Goal: Obtain resource: Obtain resource

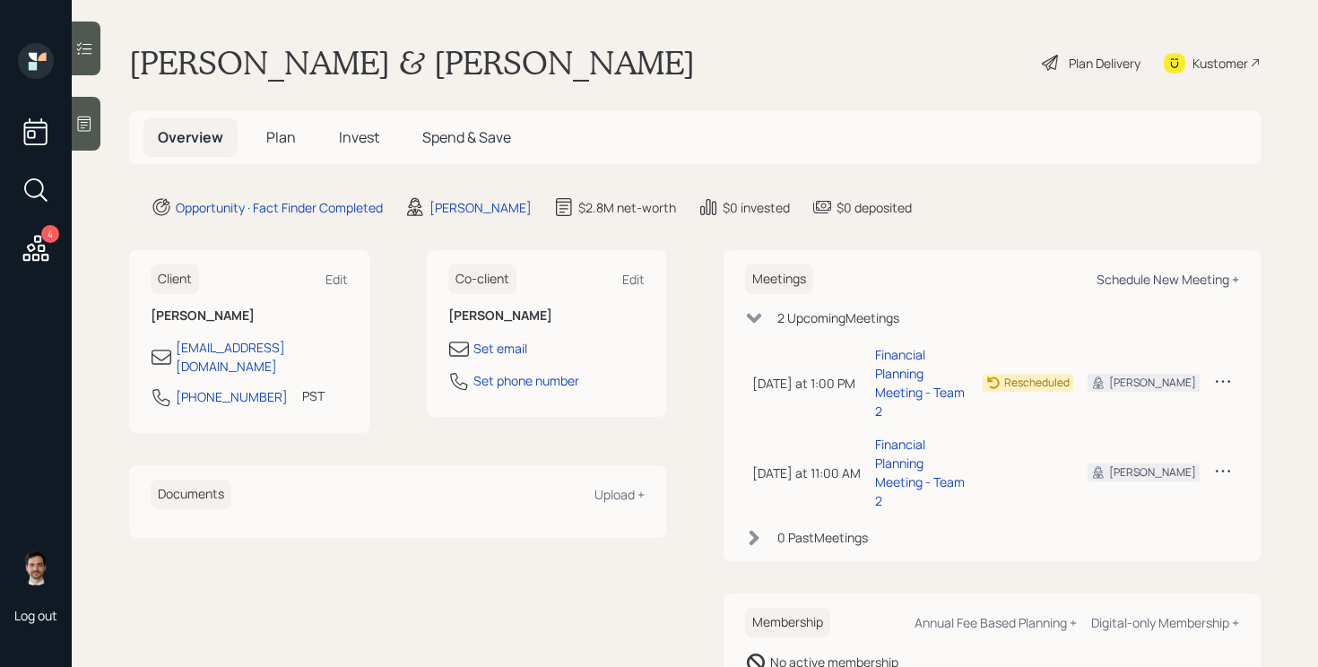
click at [1163, 280] on div "Schedule New Meeting +" at bounding box center [1168, 279] width 143 height 17
select select "ef6b64e1-8f62-4a74-b865-a7df4b35b836"
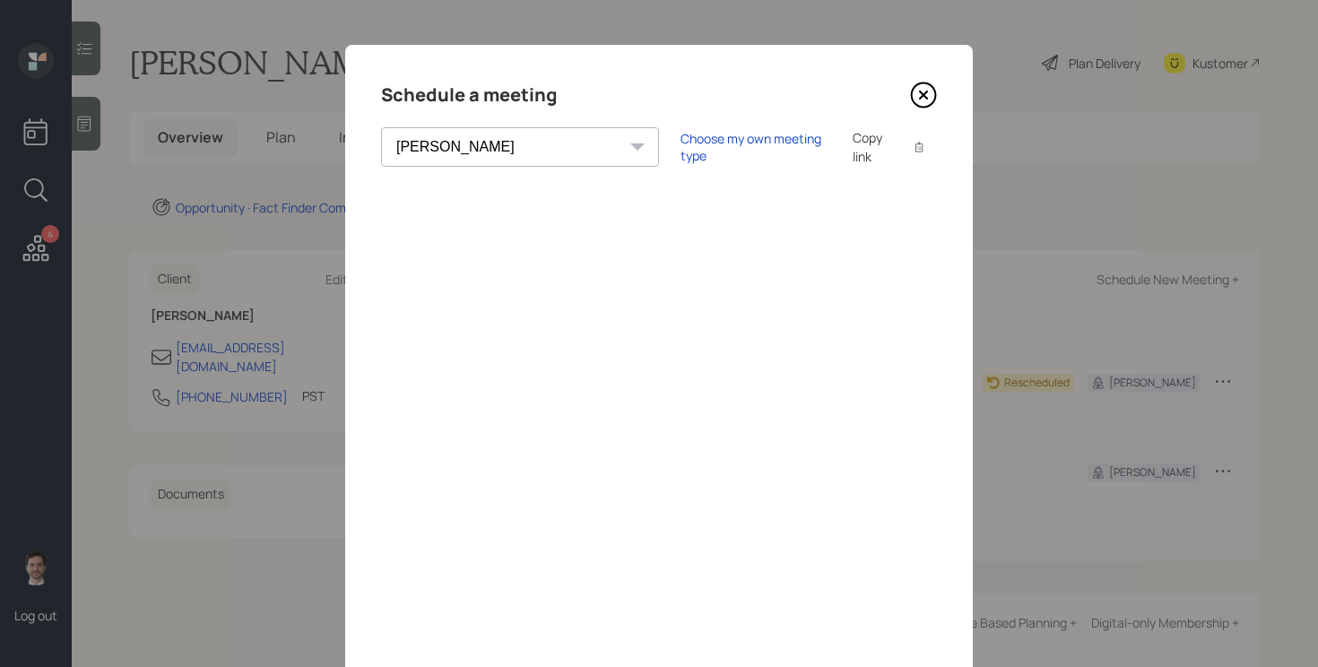
click at [930, 91] on icon at bounding box center [923, 95] width 27 height 27
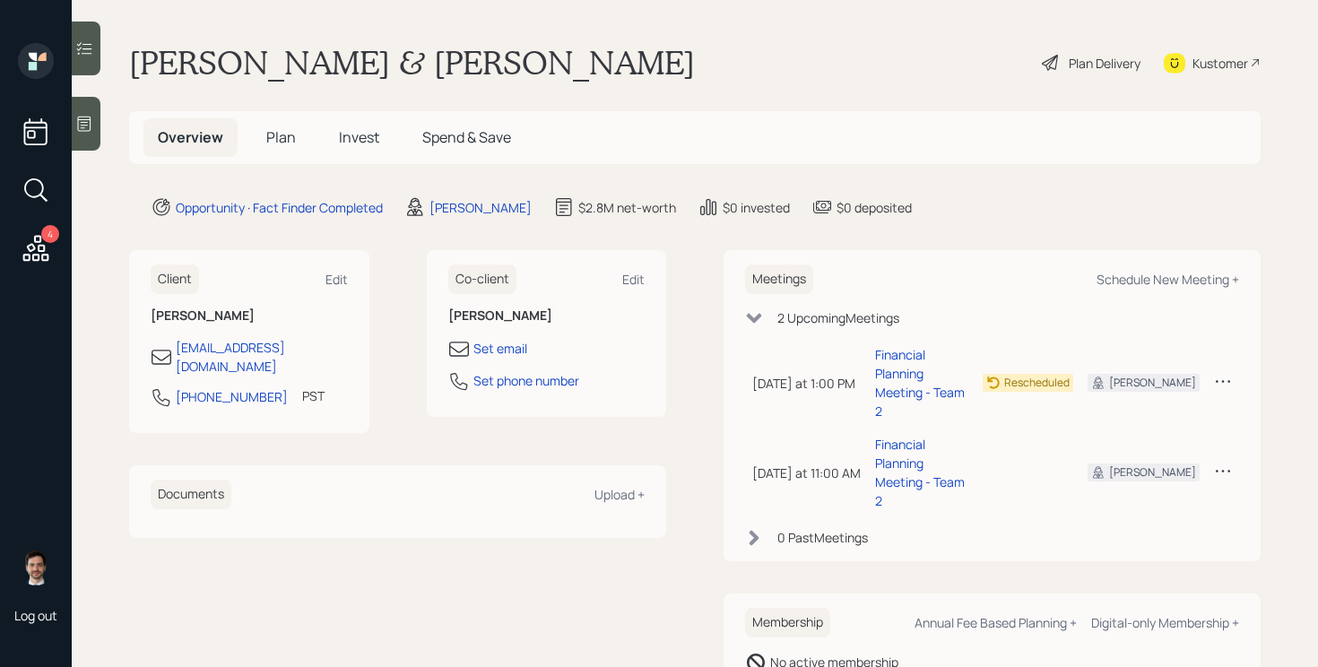
click at [279, 150] on h5 "Plan" at bounding box center [281, 137] width 58 height 39
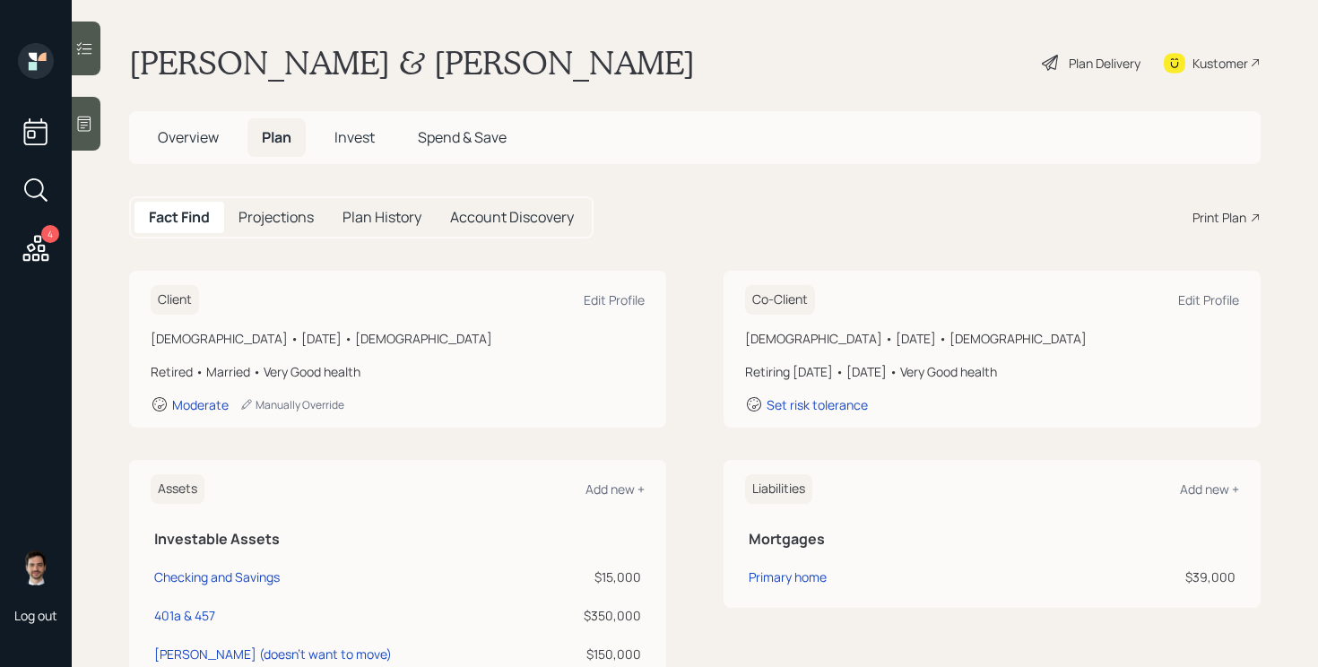
click at [1228, 216] on div "Print Plan" at bounding box center [1220, 217] width 54 height 19
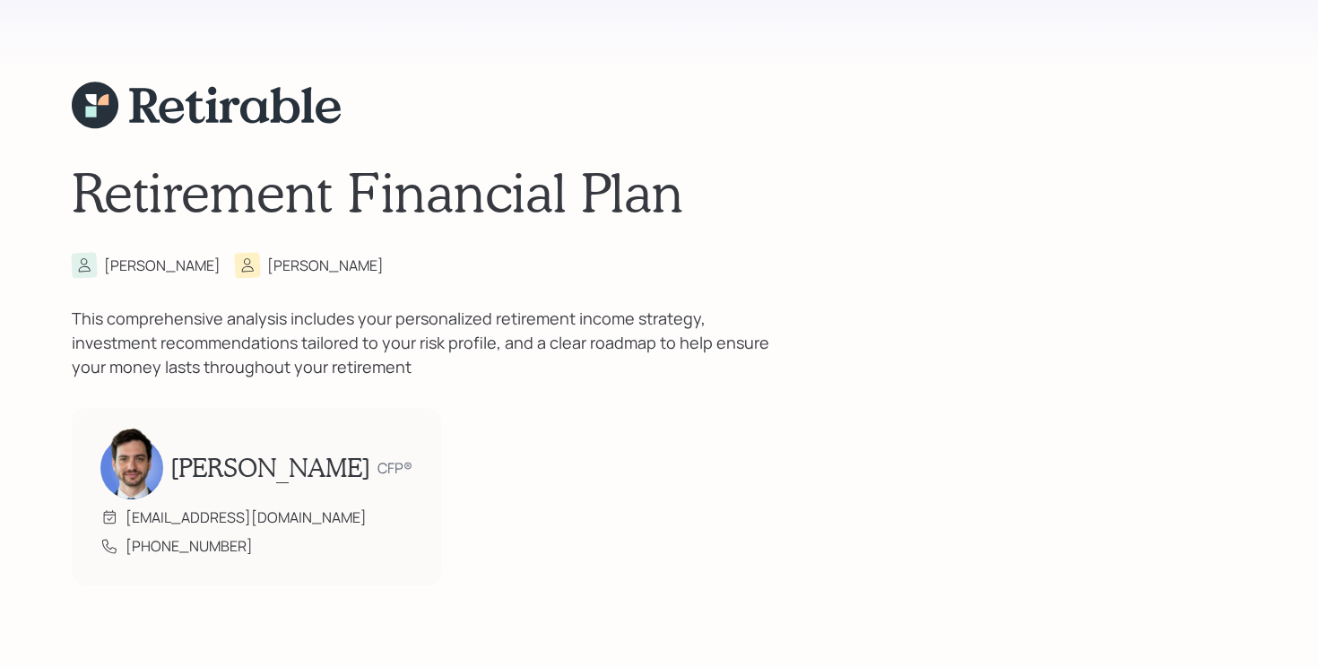
click at [812, 285] on div "Retirement Financial Plan [PERSON_NAME] This comprehensive analysis includes yo…" at bounding box center [659, 333] width 1175 height 667
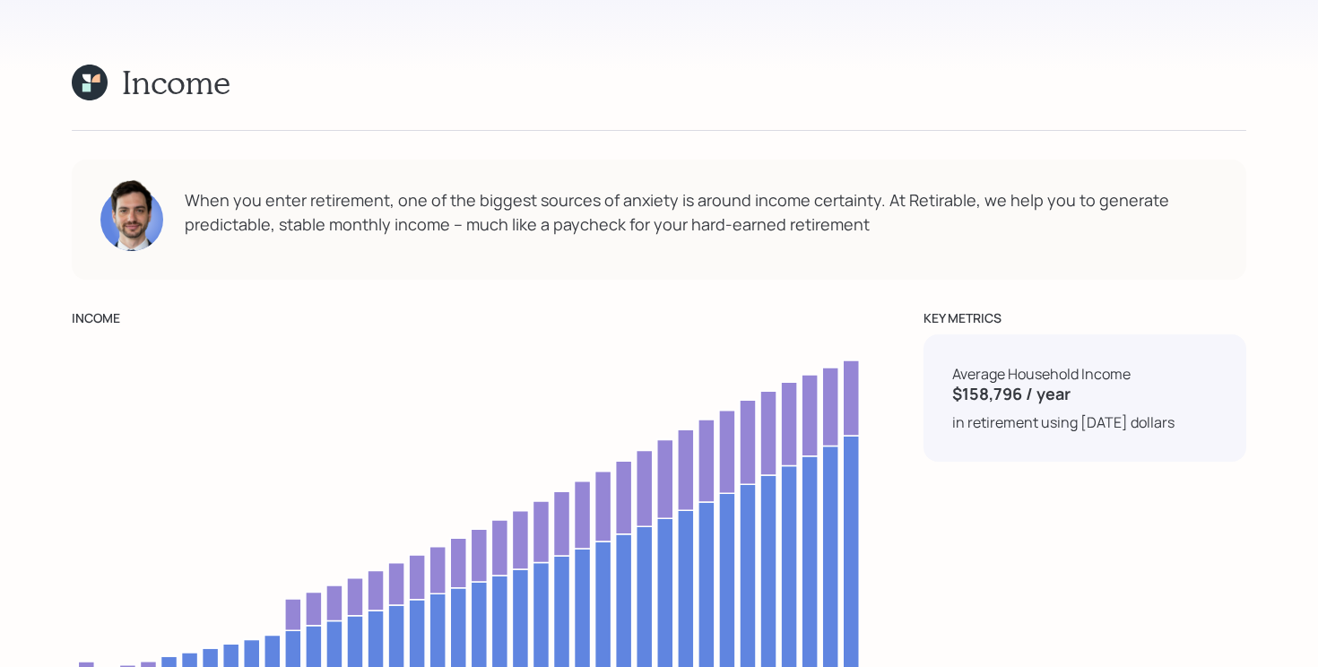
scroll to position [6723, 0]
